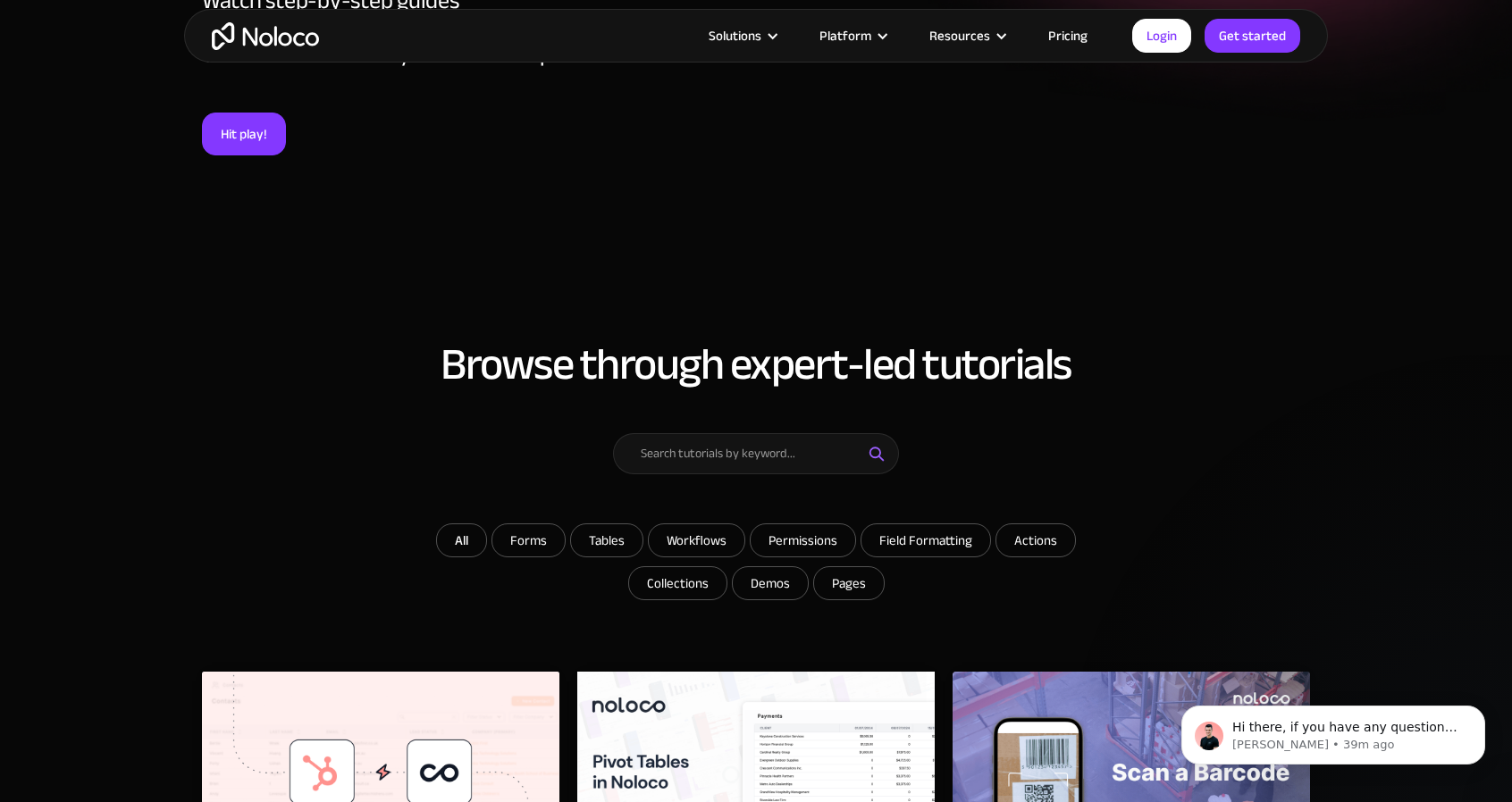
scroll to position [350, 0]
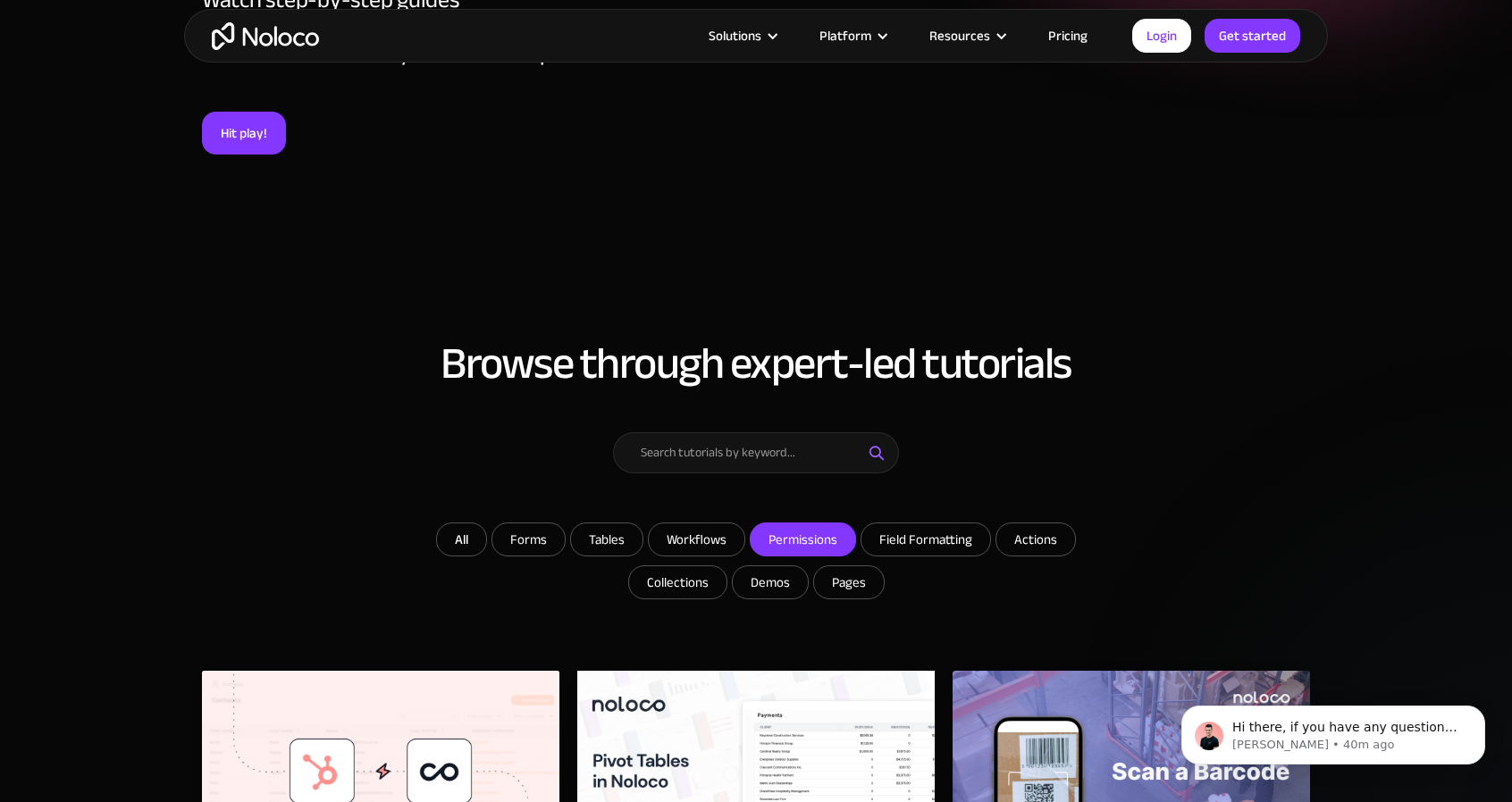
drag, startPoint x: 1134, startPoint y: 635, endPoint x: 820, endPoint y: 543, distance: 327.2
click at [565, 543] on input "Permissions" at bounding box center [527, 540] width 72 height 32
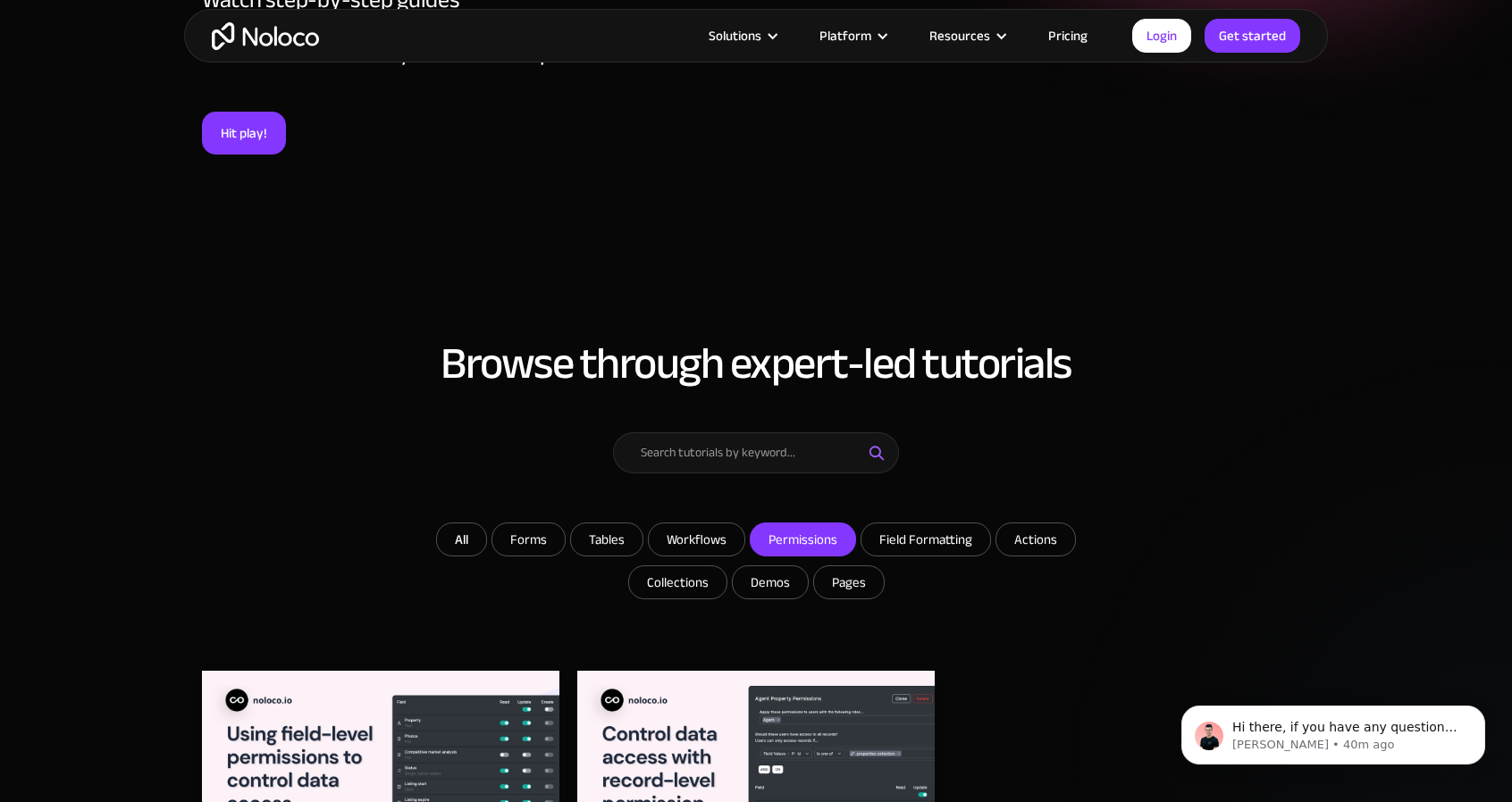
click at [820, 541] on input "Permissions" at bounding box center [803, 540] width 105 height 32
checkbox input "false"
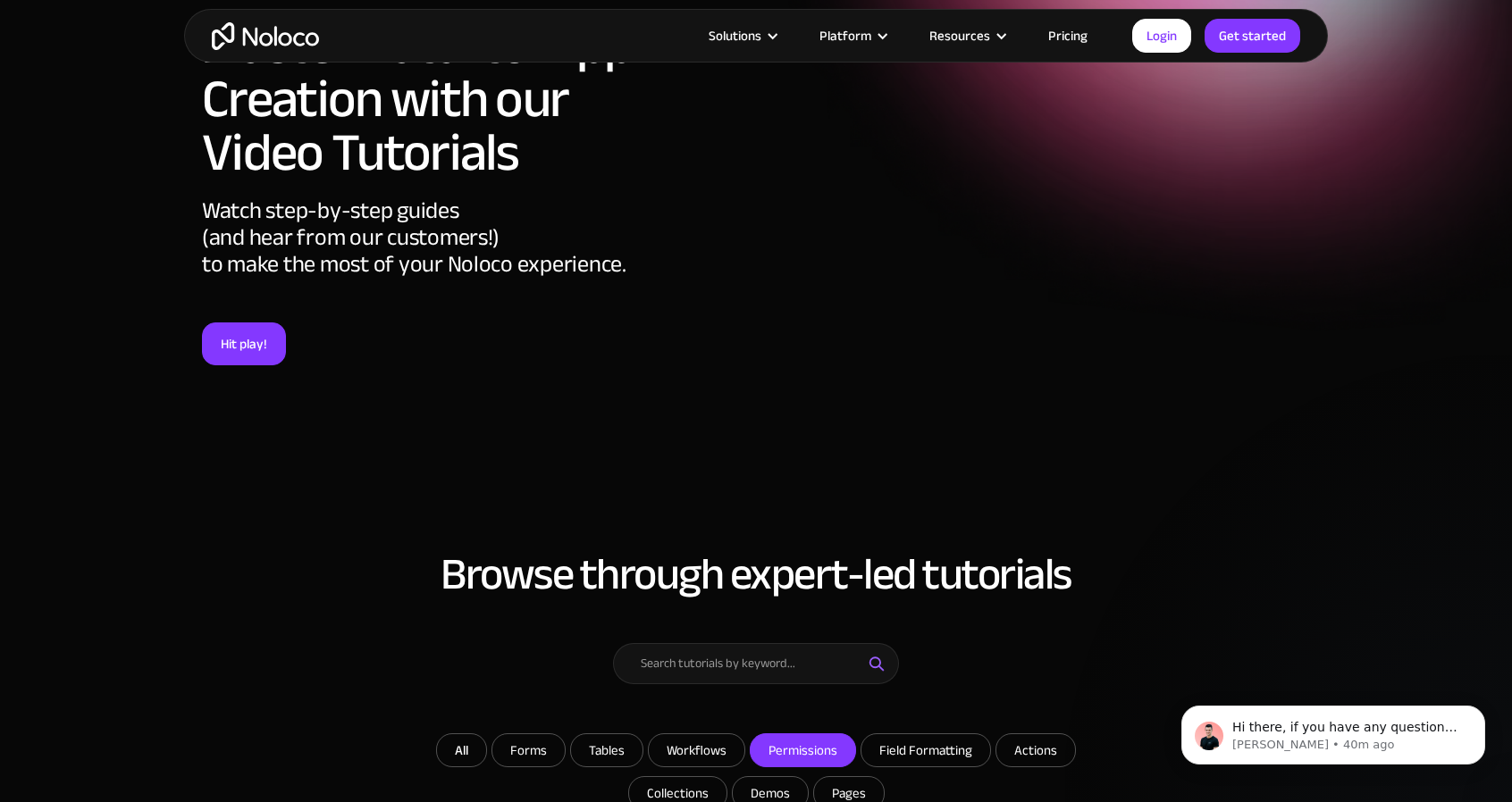
scroll to position [0, 0]
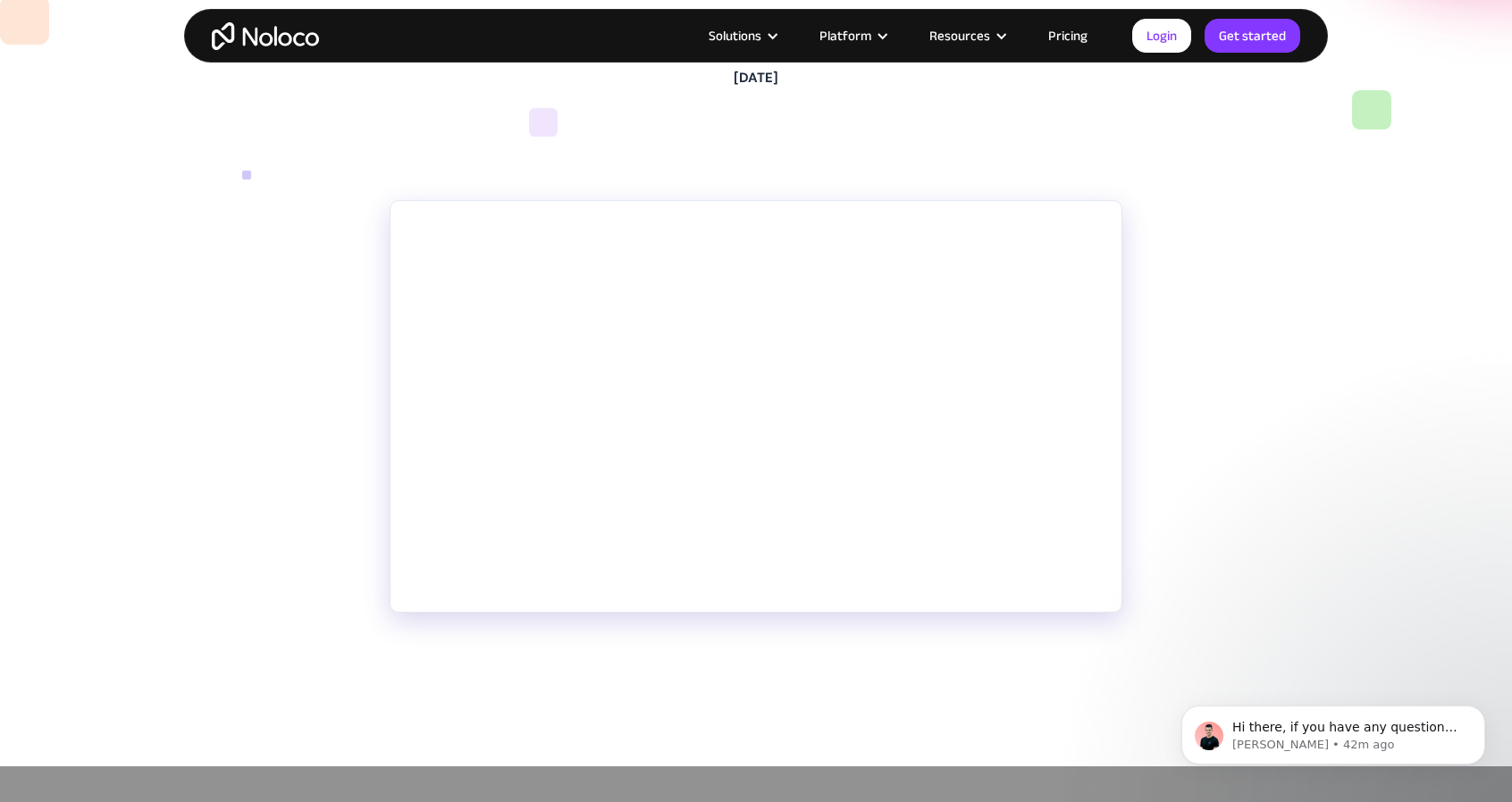
scroll to position [198, 0]
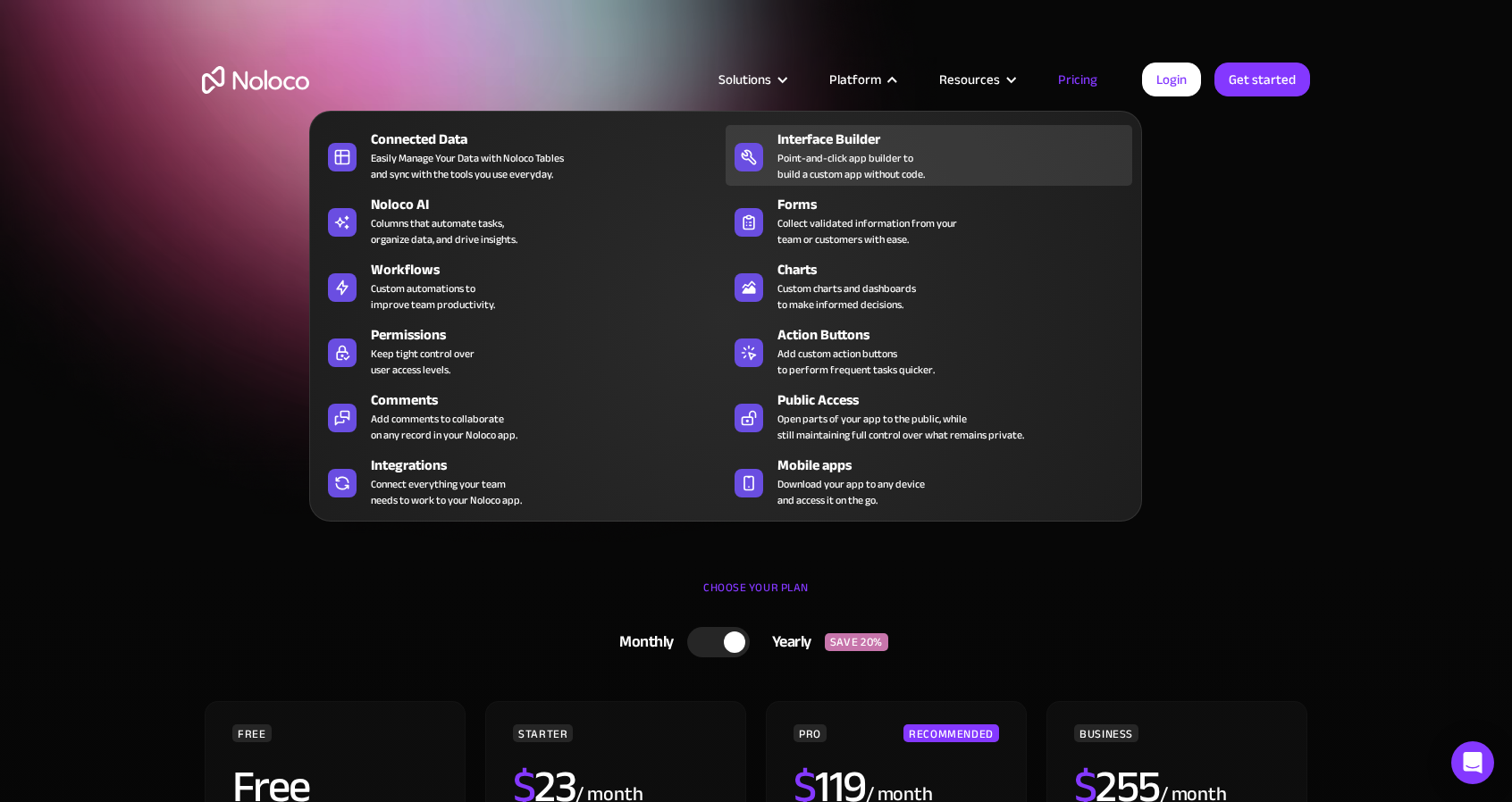
click at [894, 144] on div "Interface Builder" at bounding box center [958, 139] width 363 height 22
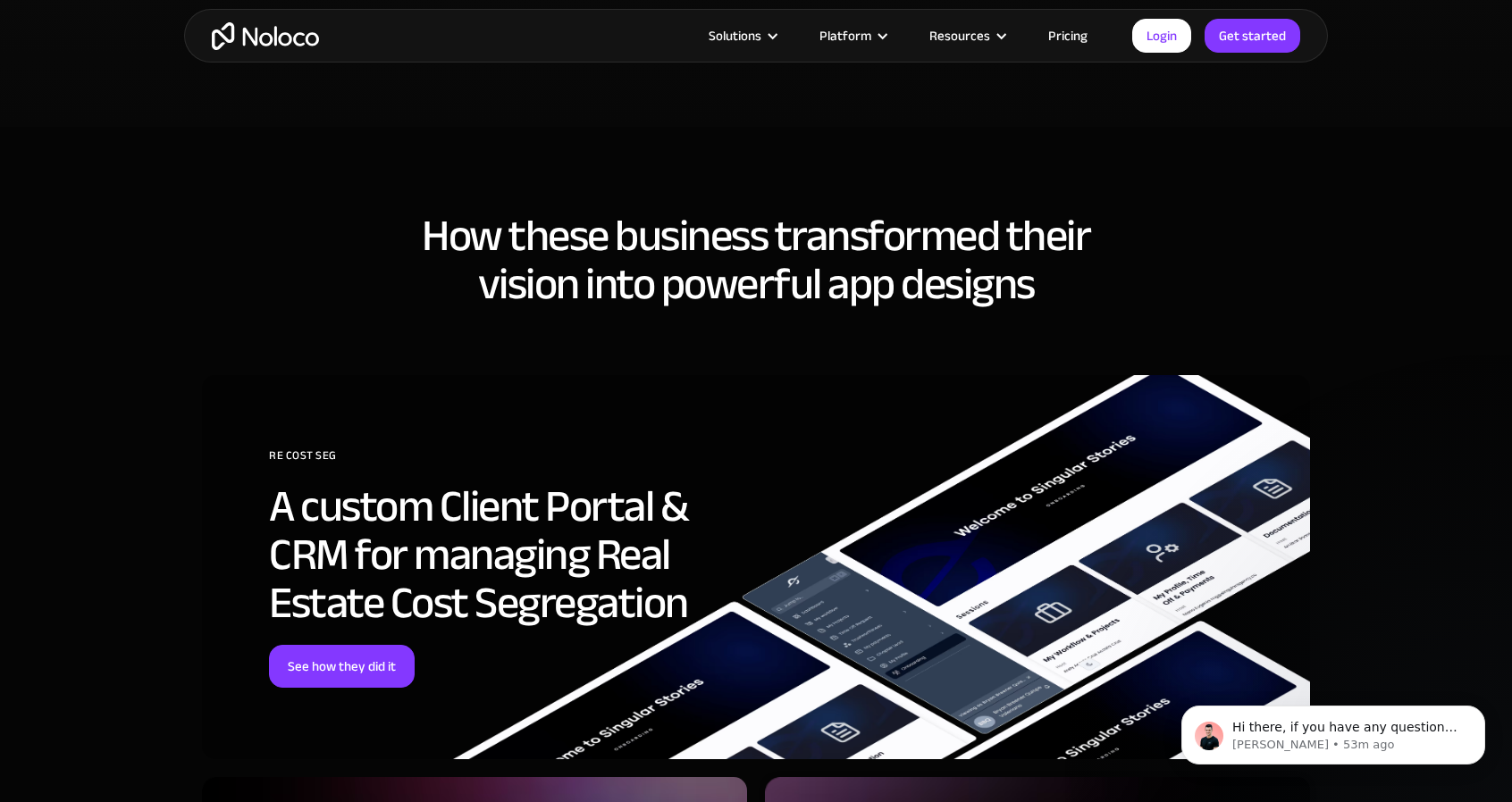
scroll to position [3876, 0]
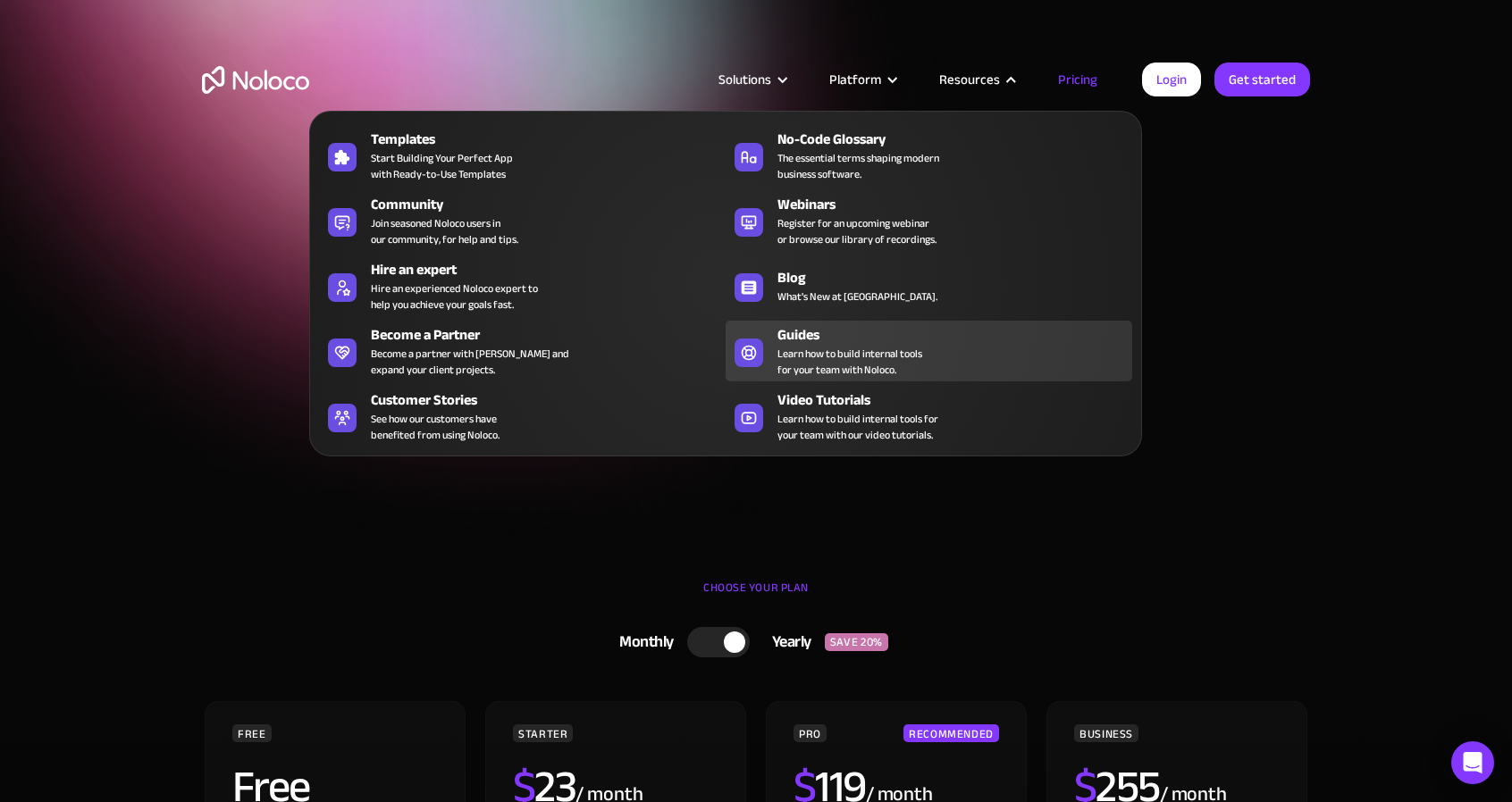
click at [838, 356] on span "Learn how to build internal tools for your team with Noloco." at bounding box center [850, 362] width 144 height 32
